Goal: Task Accomplishment & Management: Complete application form

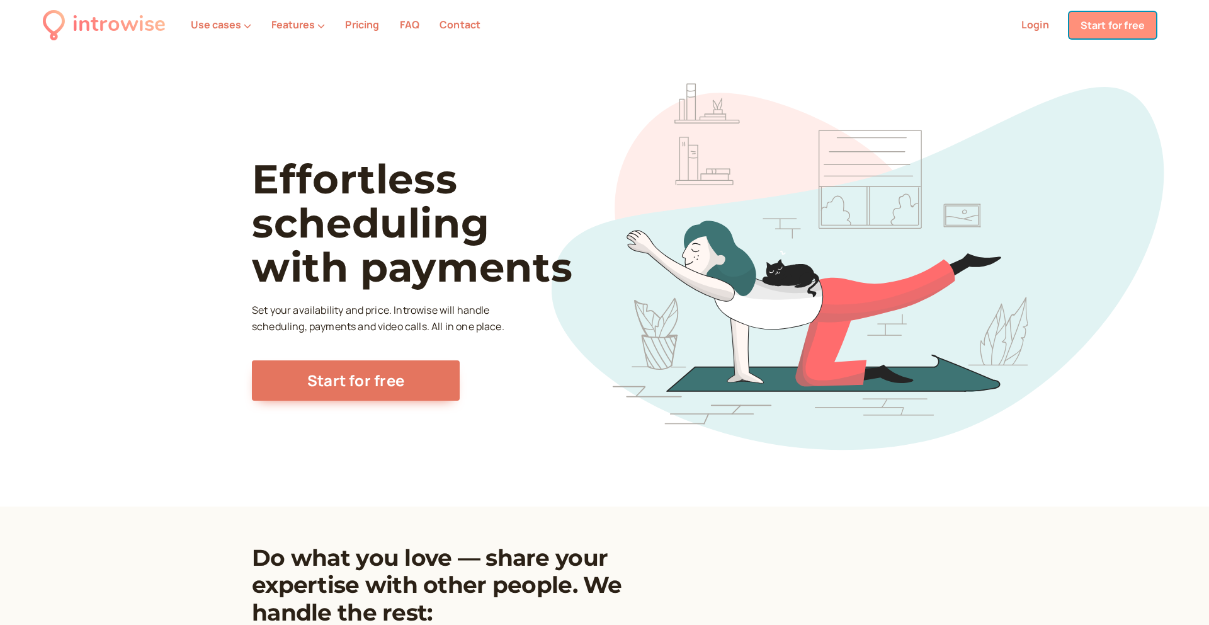
click at [1101, 26] on link "Start for free" at bounding box center [1112, 25] width 87 height 26
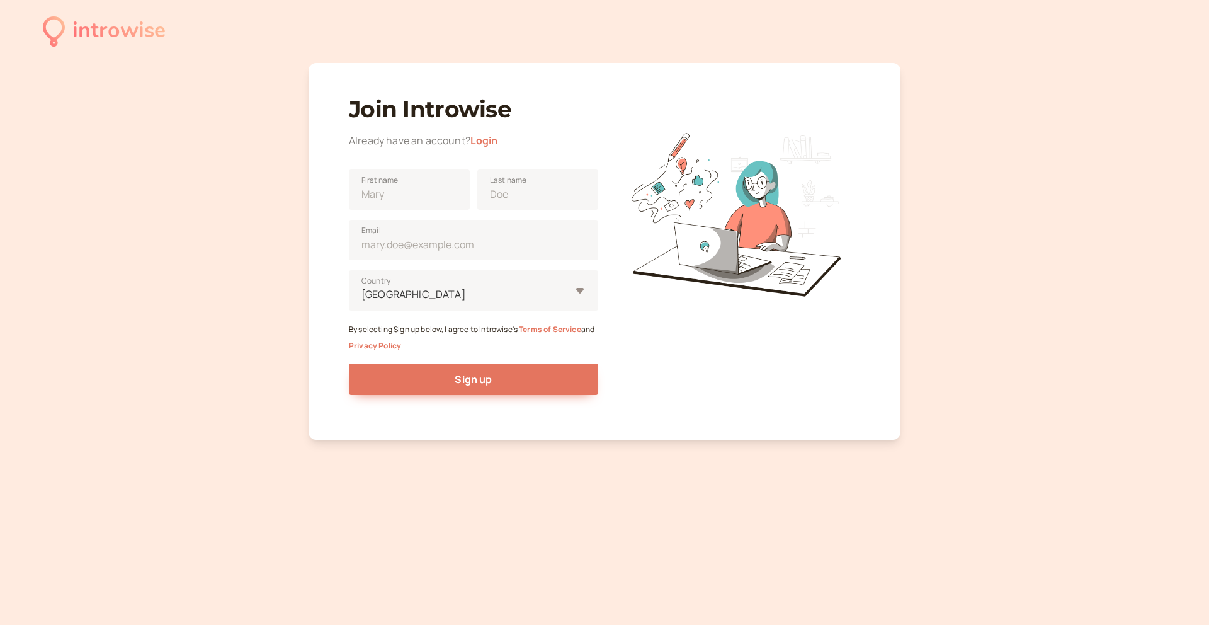
click at [120, 35] on div "introwise" at bounding box center [118, 31] width 93 height 35
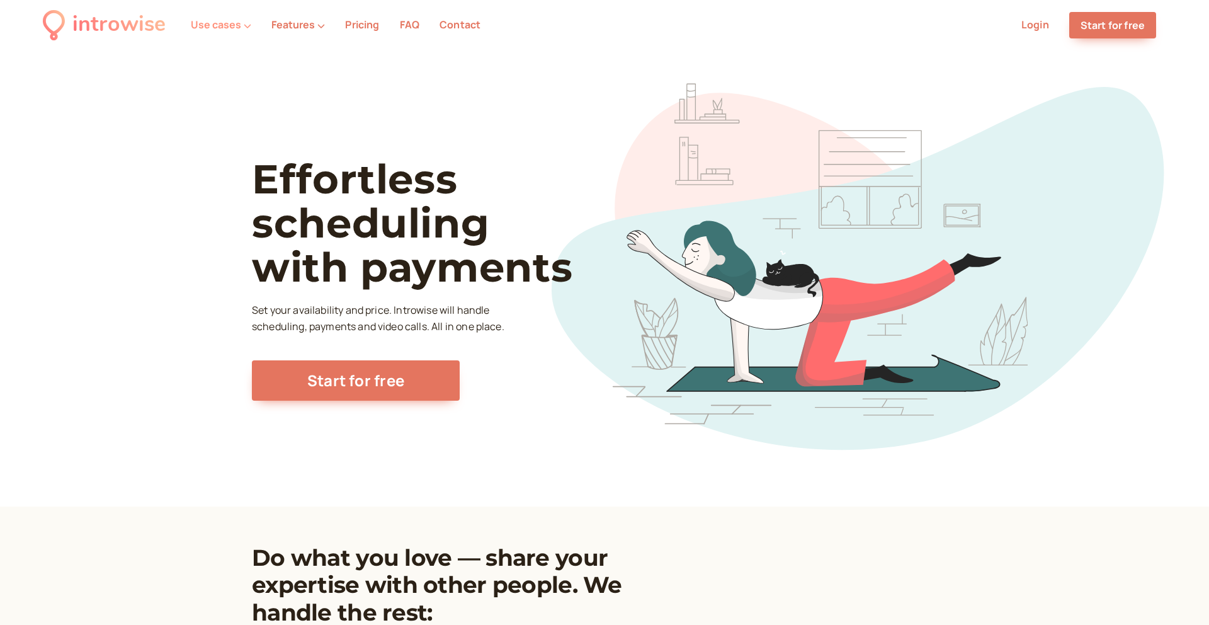
click at [236, 23] on button "Use cases" at bounding box center [221, 24] width 60 height 11
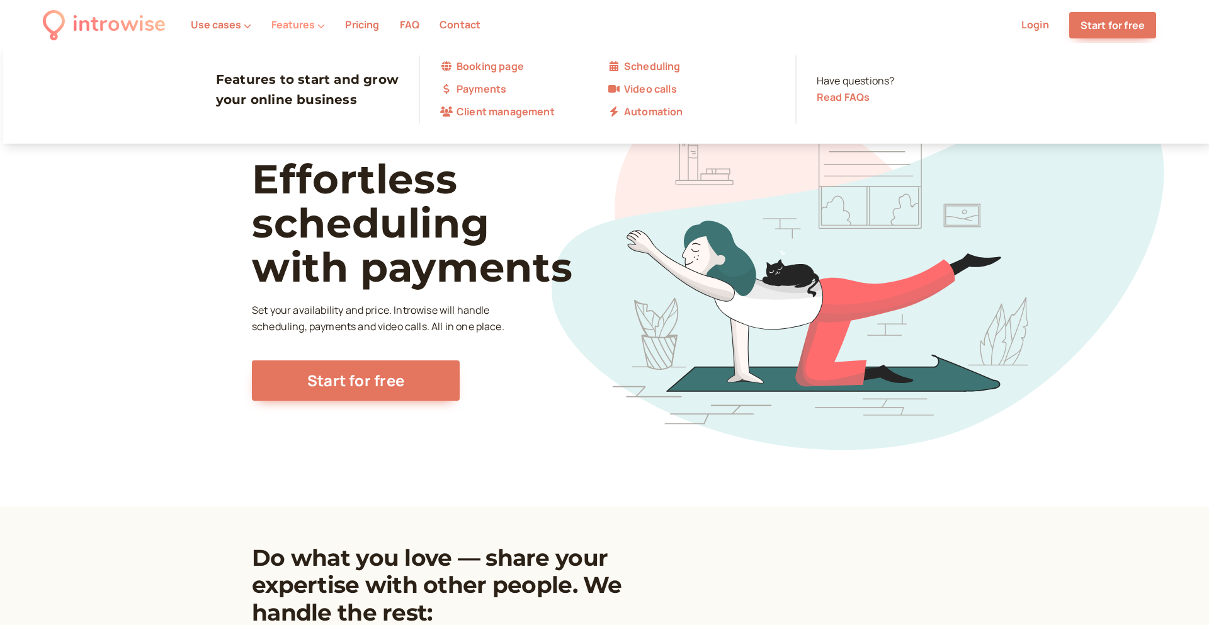
click at [304, 26] on button "Features" at bounding box center [298, 24] width 54 height 11
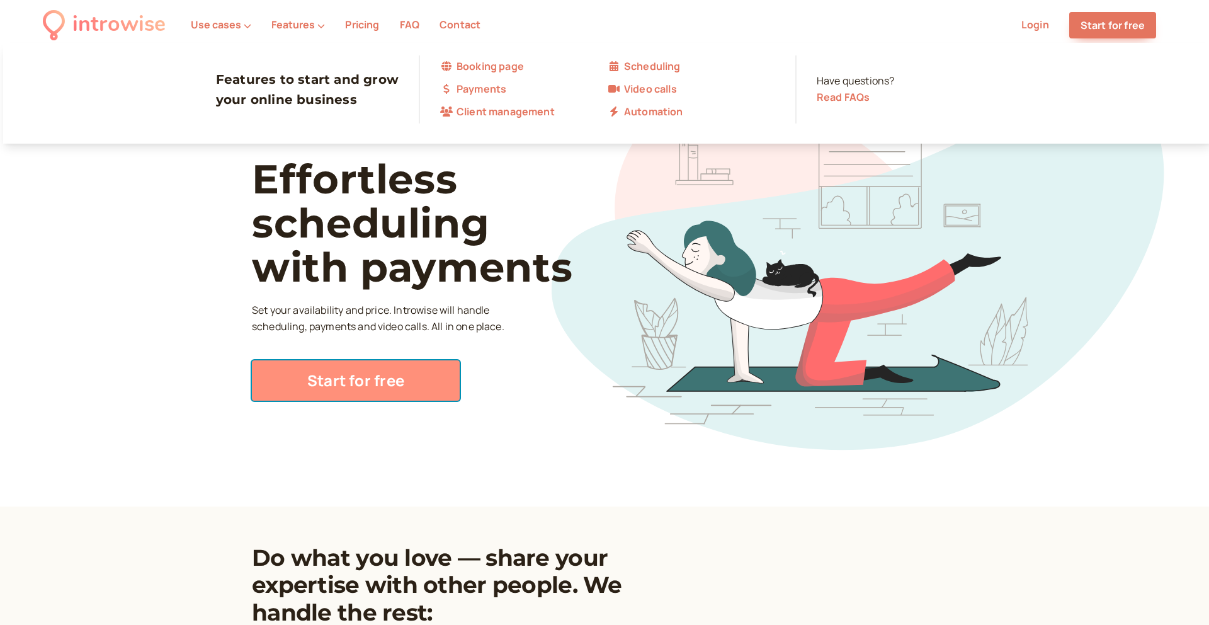
click at [362, 382] on link "Start for free" at bounding box center [356, 380] width 208 height 40
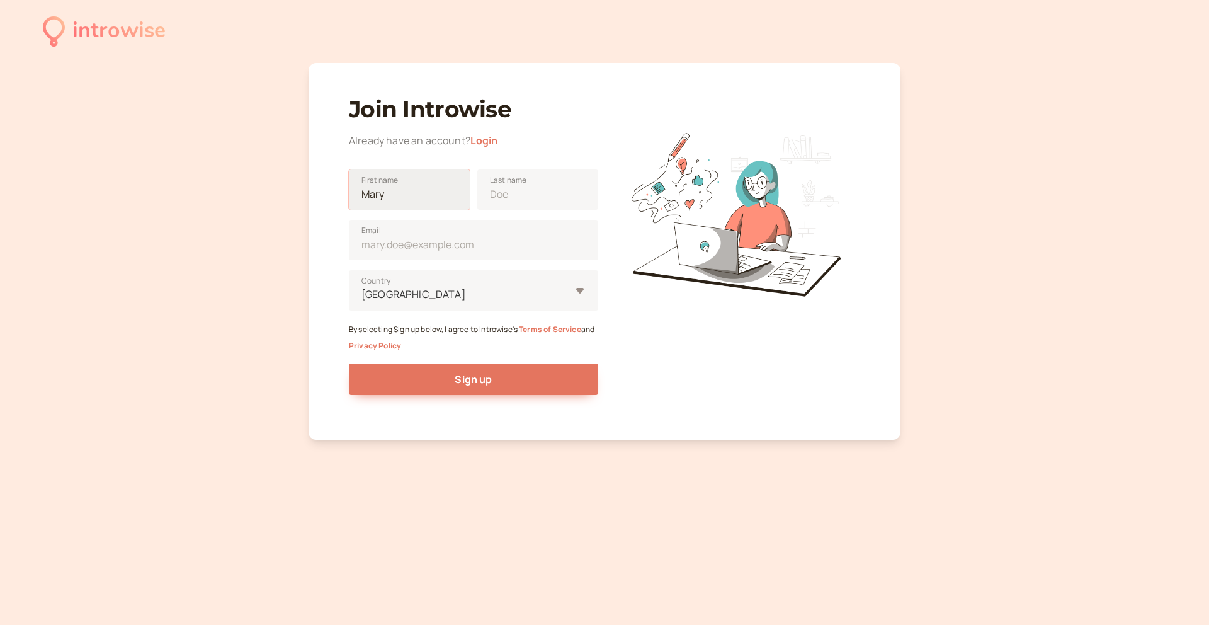
click at [434, 188] on input "First name" at bounding box center [409, 189] width 121 height 40
type input "[PERSON_NAME]"
type input "Gall"
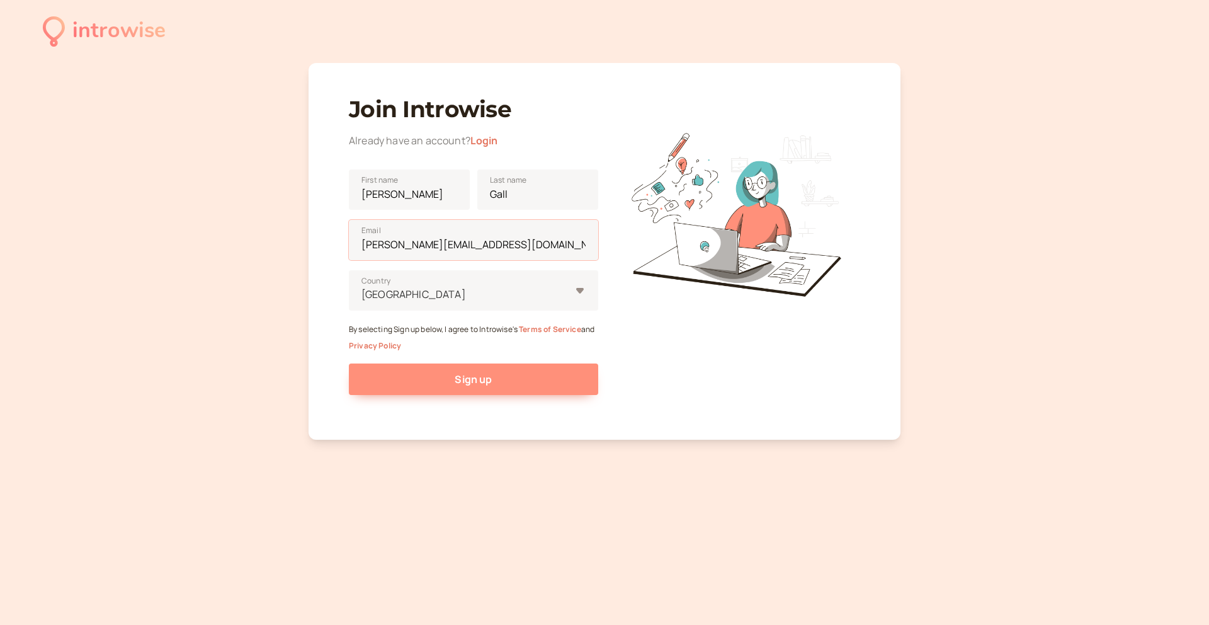
type input "[PERSON_NAME][EMAIL_ADDRESS][DOMAIN_NAME]"
click at [488, 379] on span "Sign up" at bounding box center [473, 379] width 37 height 14
click at [467, 384] on span "Sign up" at bounding box center [473, 379] width 37 height 14
